Goal: Task Accomplishment & Management: Use online tool/utility

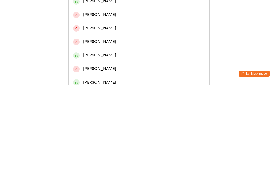
type input "[PERSON_NAME]"
click at [108, 38] on div "[PERSON_NAME]" at bounding box center [139, 37] width 132 height 7
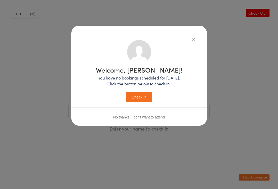
click at [142, 91] on div "Welcome, [PERSON_NAME]! You have no bookings scheduled for [DATE]. Click the bu…" at bounding box center [139, 85] width 87 height 36
click at [142, 97] on button "Check in" at bounding box center [139, 97] width 26 height 11
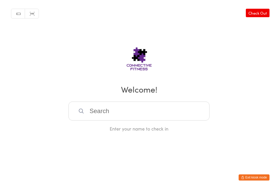
click at [142, 111] on input "search" at bounding box center [138, 111] width 141 height 19
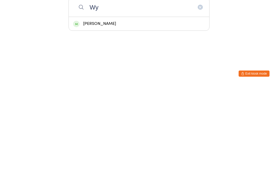
type input "Wy"
click at [115, 124] on div "[PERSON_NAME]" at bounding box center [139, 127] width 132 height 7
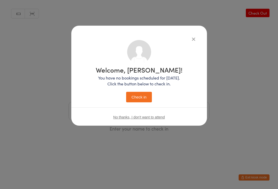
click at [137, 96] on button "Check in" at bounding box center [139, 97] width 26 height 11
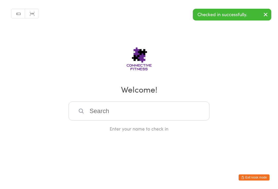
click at [145, 119] on input "search" at bounding box center [138, 111] width 141 height 19
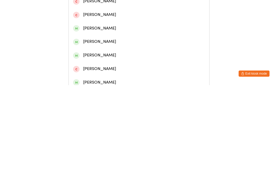
type input "Brayth"
click at [128, 24] on div "[PERSON_NAME]" at bounding box center [139, 23] width 132 height 7
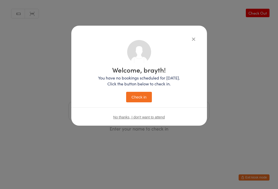
click at [138, 95] on button "Check in" at bounding box center [139, 97] width 26 height 11
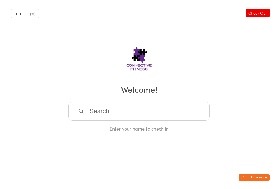
click at [141, 116] on input "search" at bounding box center [138, 111] width 141 height 19
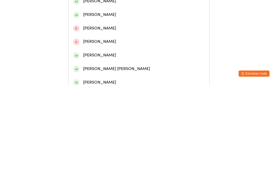
type input "[PERSON_NAME]"
click at [102, 44] on div "[PERSON_NAME]" at bounding box center [139, 38] width 140 height 14
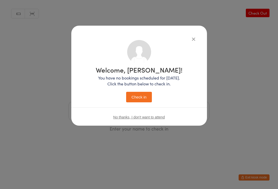
click at [145, 98] on button "Check in" at bounding box center [139, 97] width 26 height 11
